Goal: Task Accomplishment & Management: Manage account settings

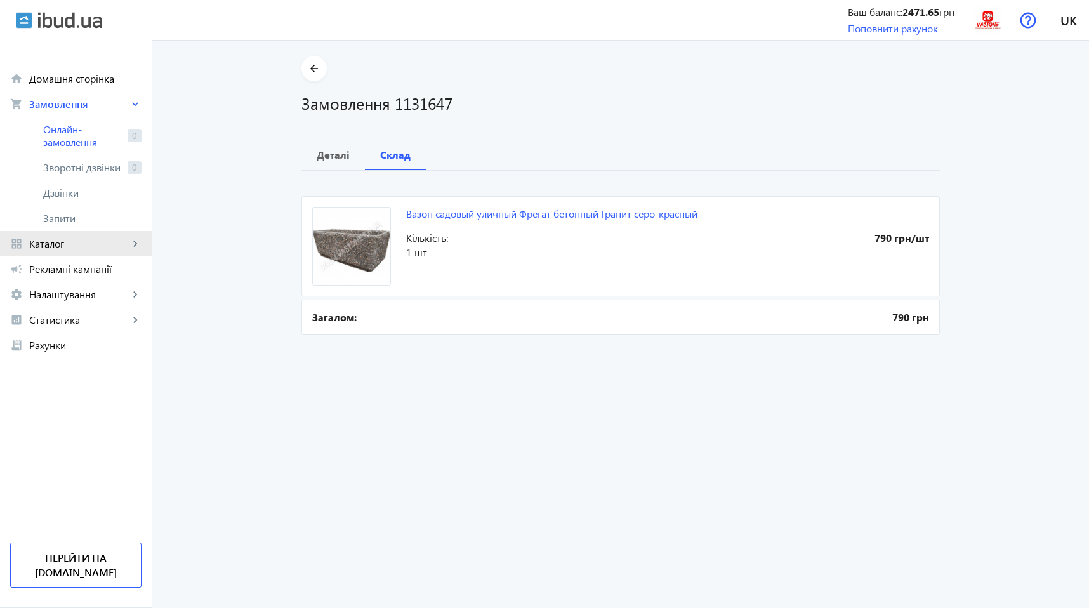
click at [74, 247] on span "Каталог" at bounding box center [79, 243] width 100 height 13
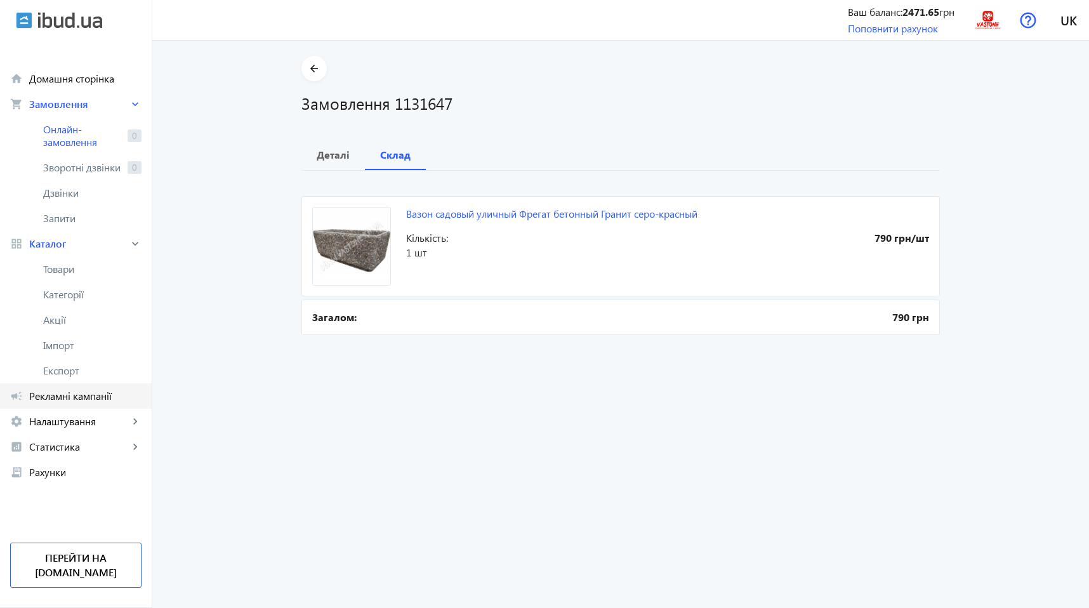
click at [71, 390] on span "Рекламні кампанії" at bounding box center [85, 396] width 112 height 13
